Goal: Information Seeking & Learning: Learn about a topic

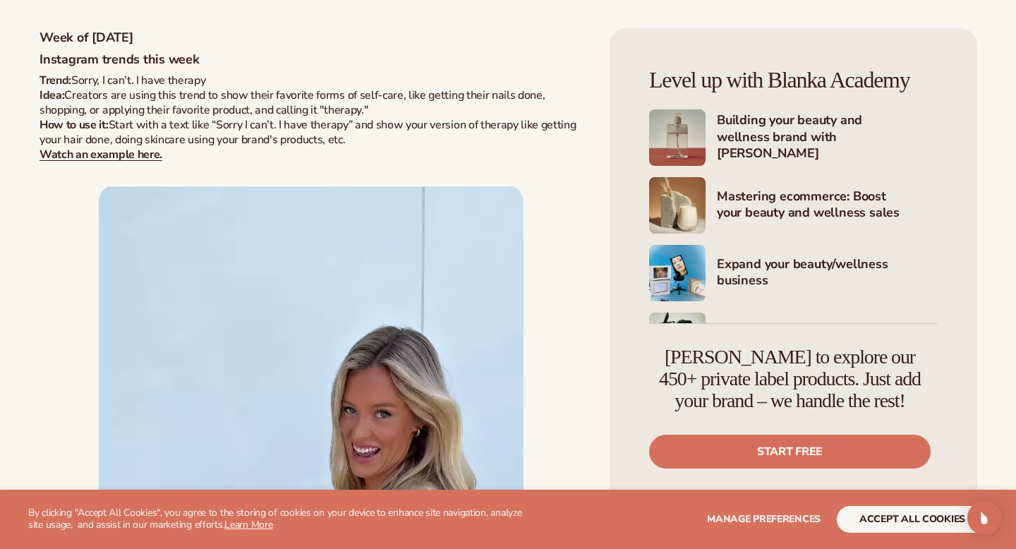
scroll to position [993, 0]
click at [84, 159] on strong "Watch an example here." at bounding box center [101, 154] width 123 height 16
click at [420, 346] on img at bounding box center [311, 529] width 425 height 690
click at [384, 332] on img at bounding box center [311, 529] width 425 height 690
click at [437, 338] on img at bounding box center [311, 529] width 425 height 690
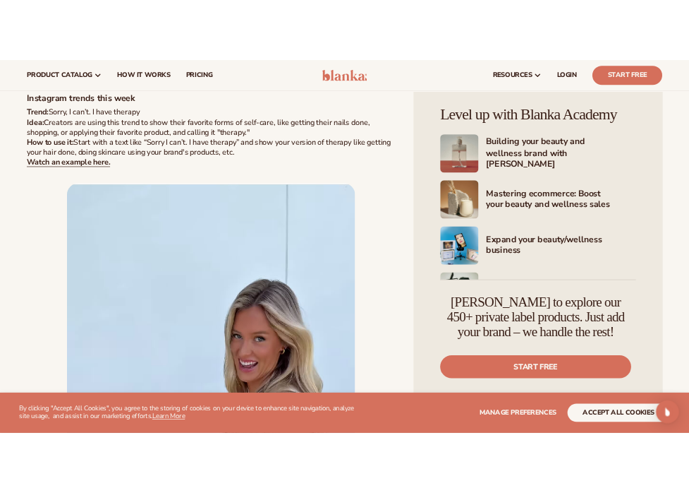
scroll to position [996, 0]
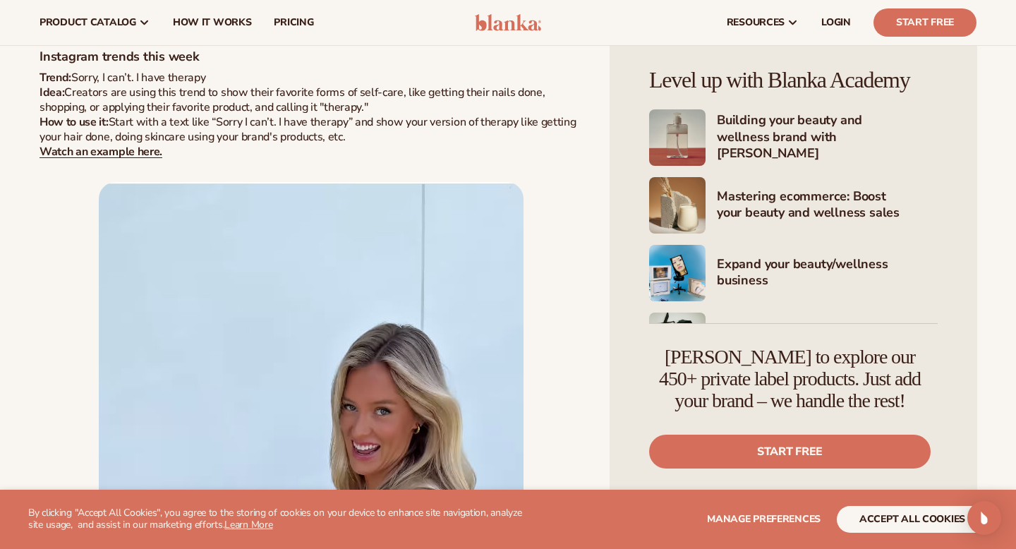
click at [437, 338] on img at bounding box center [311, 527] width 425 height 690
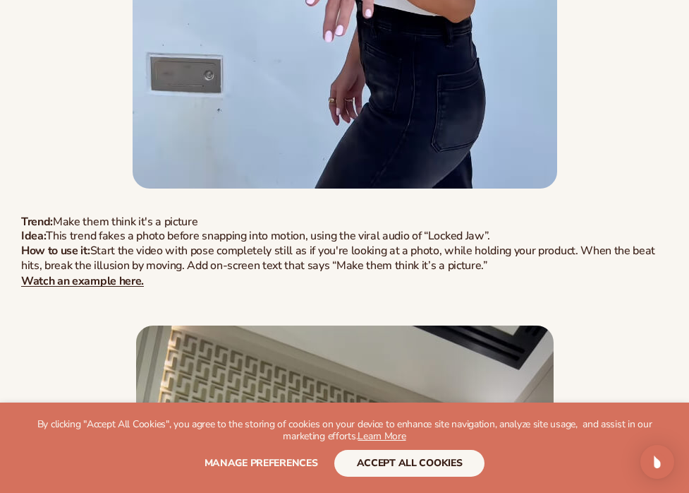
scroll to position [2205, 0]
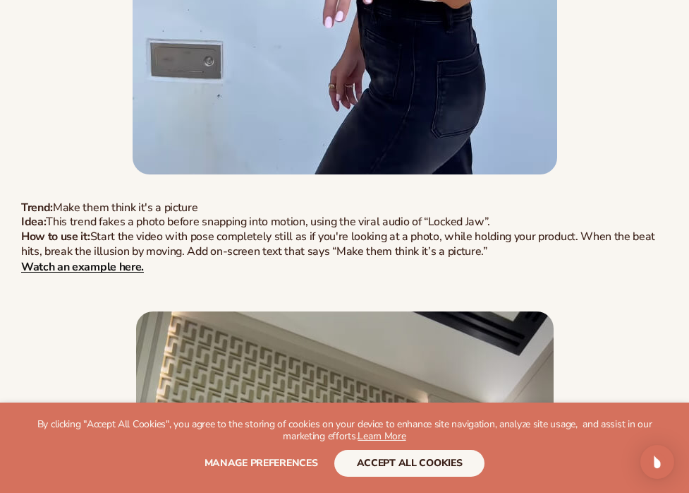
click at [114, 266] on strong "Watch an example here." at bounding box center [82, 266] width 123 height 16
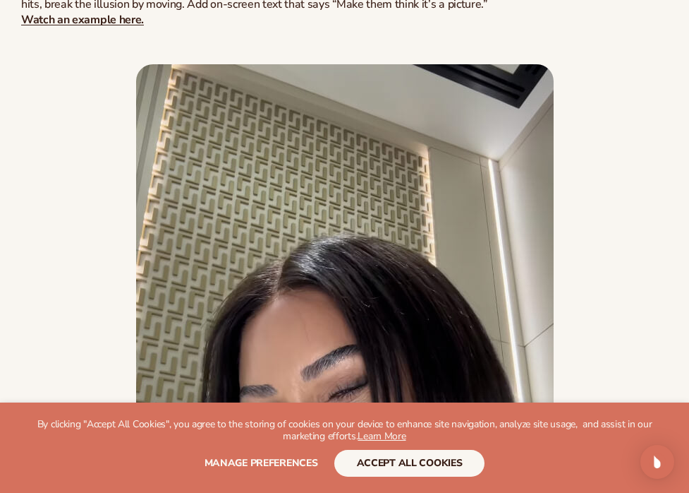
scroll to position [2771, 0]
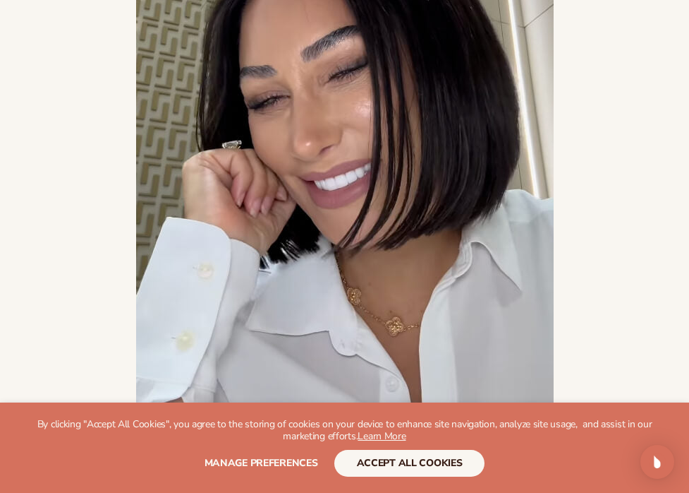
click at [272, 280] on img at bounding box center [345, 96] width 418 height 703
click at [324, 214] on img at bounding box center [345, 96] width 418 height 703
click at [308, 87] on img at bounding box center [345, 96] width 418 height 703
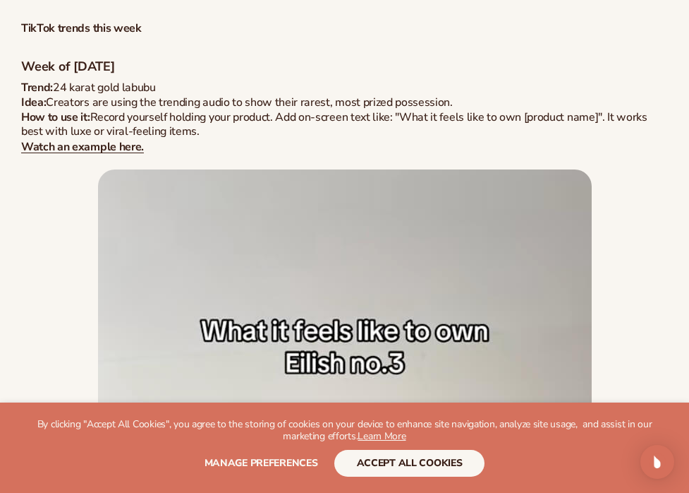
scroll to position [3227, 0]
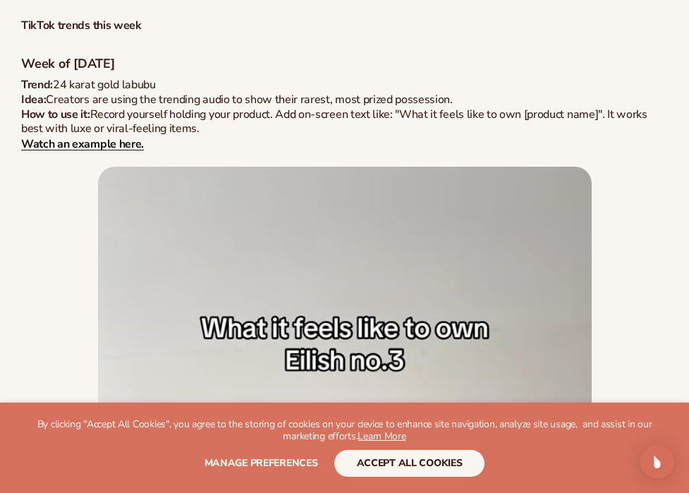
click at [109, 149] on strong "Watch an example here." at bounding box center [82, 144] width 123 height 16
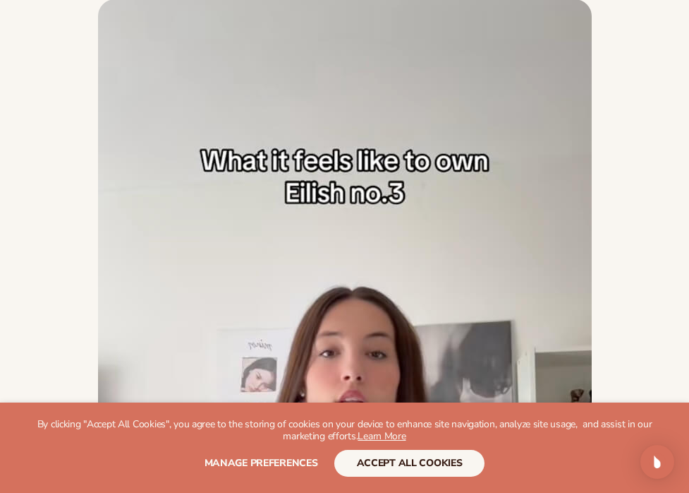
click at [296, 171] on img at bounding box center [345, 397] width 494 height 796
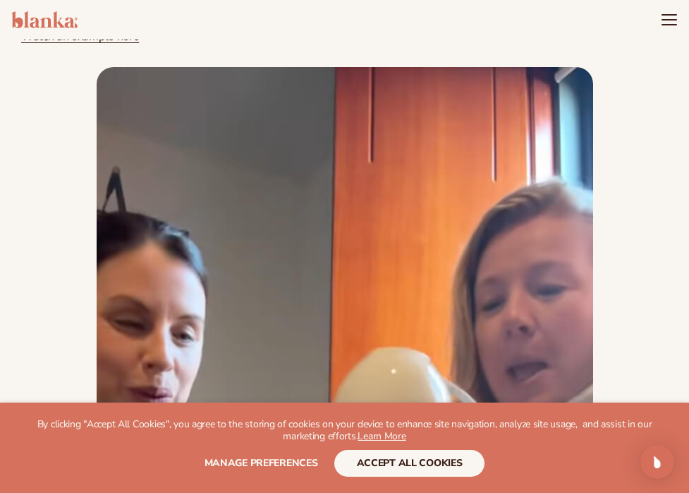
scroll to position [4129, 0]
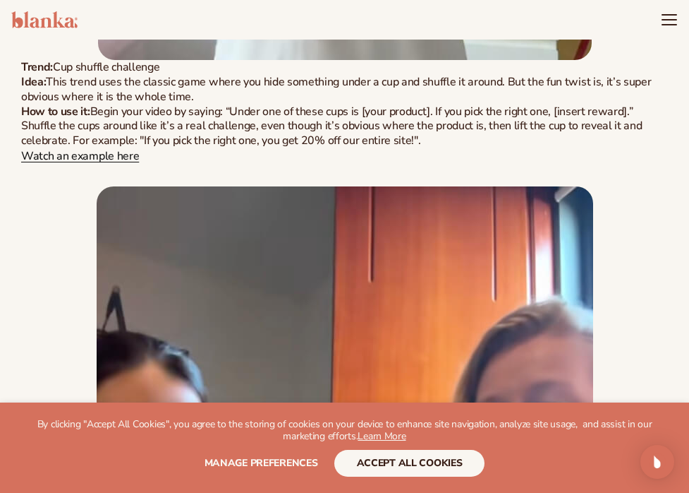
click at [119, 162] on link "Watch an example here" at bounding box center [80, 156] width 118 height 16
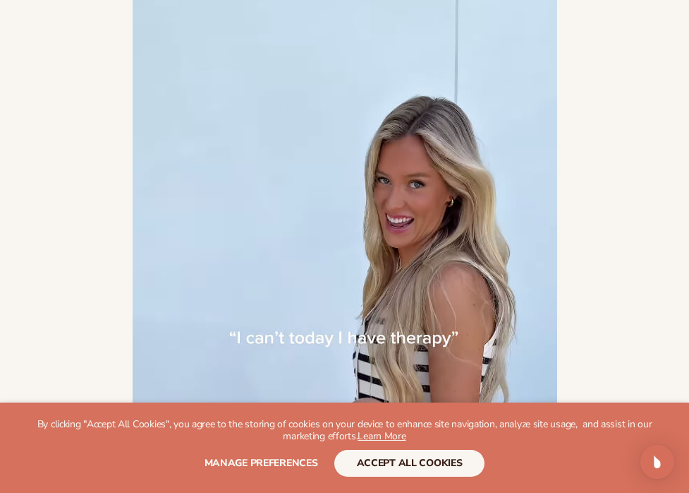
scroll to position [1739, 0]
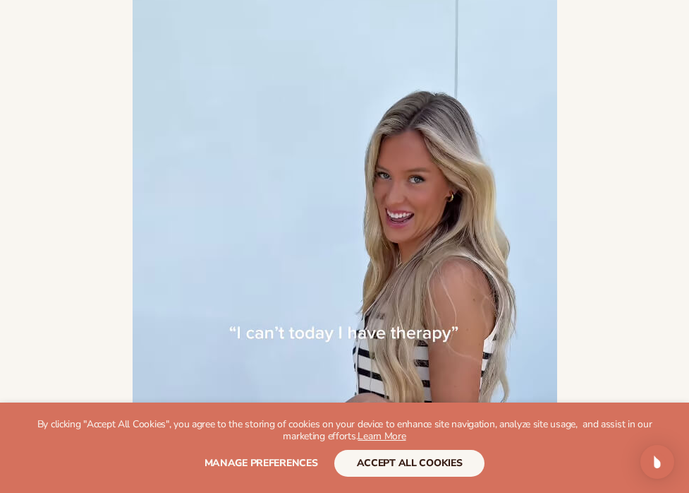
click at [310, 212] on img at bounding box center [345, 295] width 425 height 690
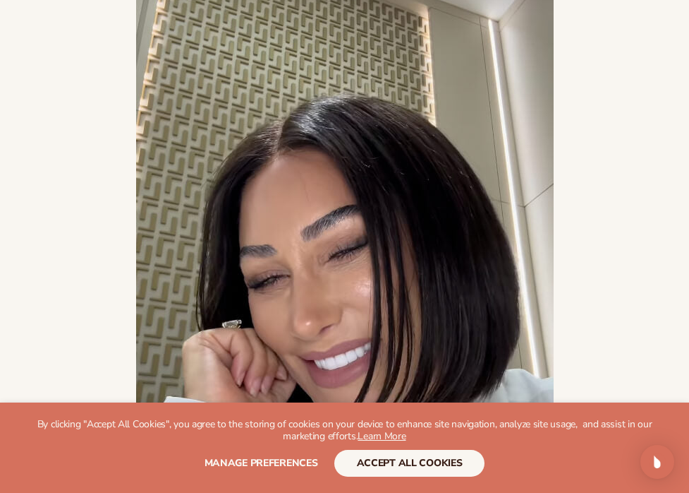
click at [405, 155] on img at bounding box center [345, 276] width 418 height 703
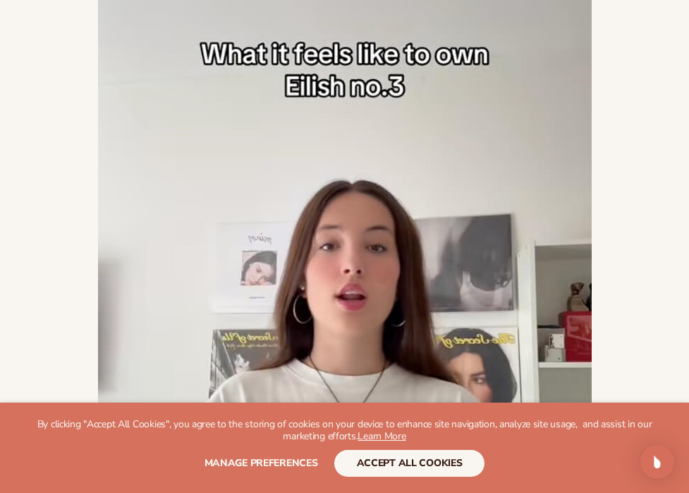
scroll to position [3504, 0]
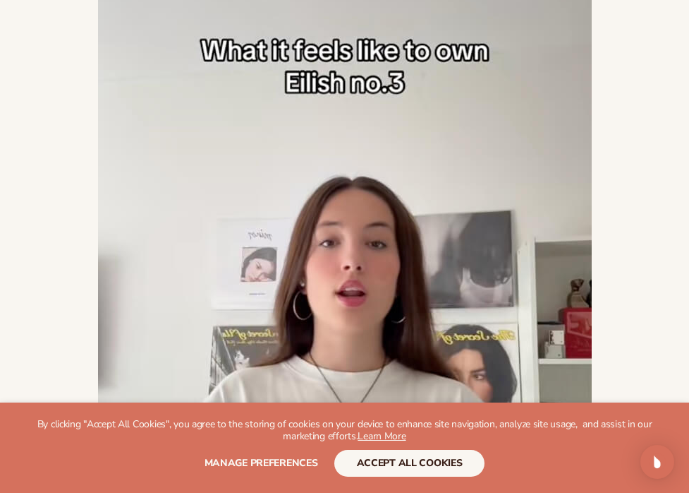
click at [388, 168] on img at bounding box center [345, 287] width 494 height 796
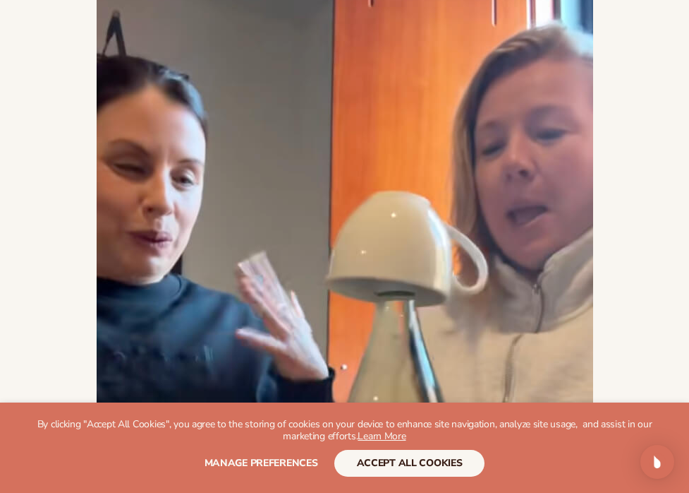
scroll to position [4427, 0]
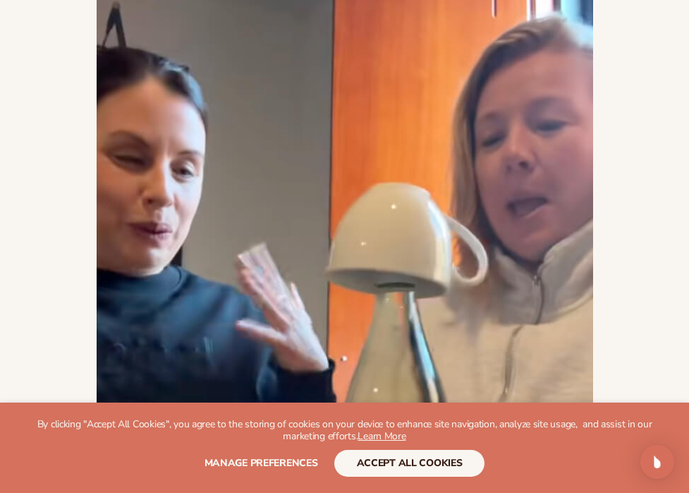
click at [394, 250] on img at bounding box center [345, 304] width 497 height 803
